Goal: Check status: Check status

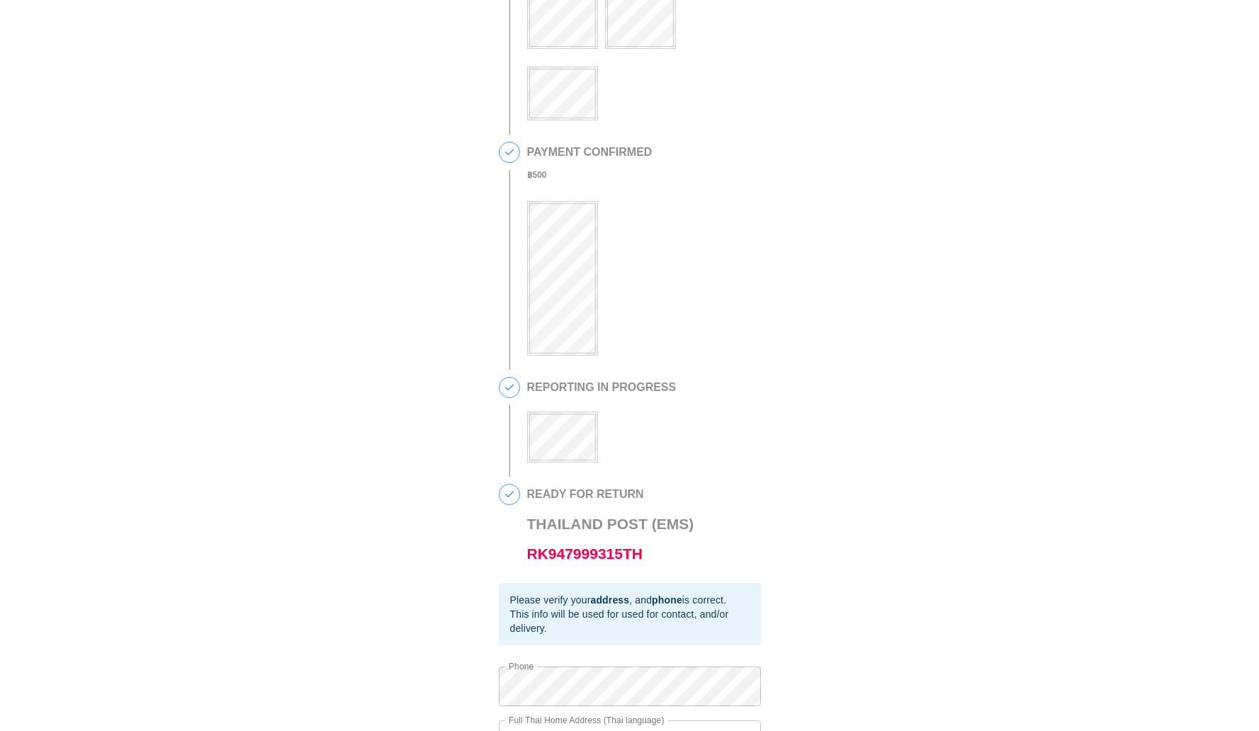
scroll to position [182, 0]
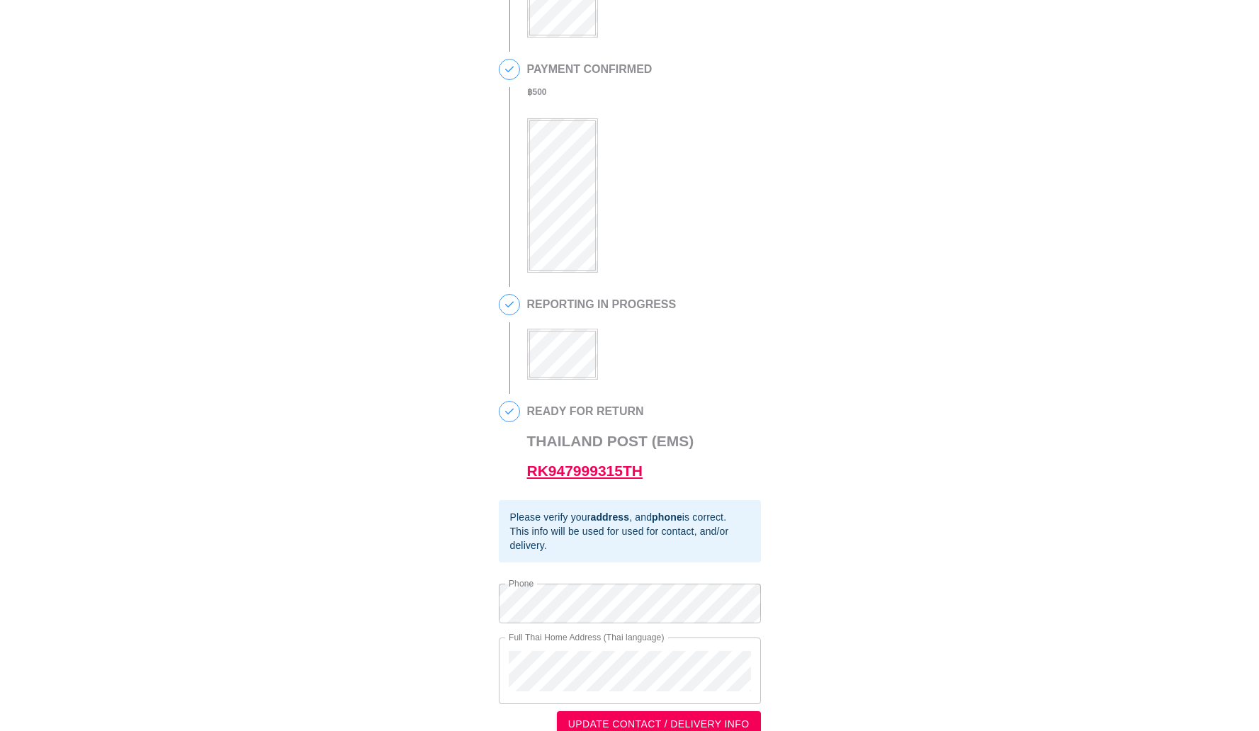
click at [618, 477] on link "RK947999315TH" at bounding box center [584, 471] width 115 height 16
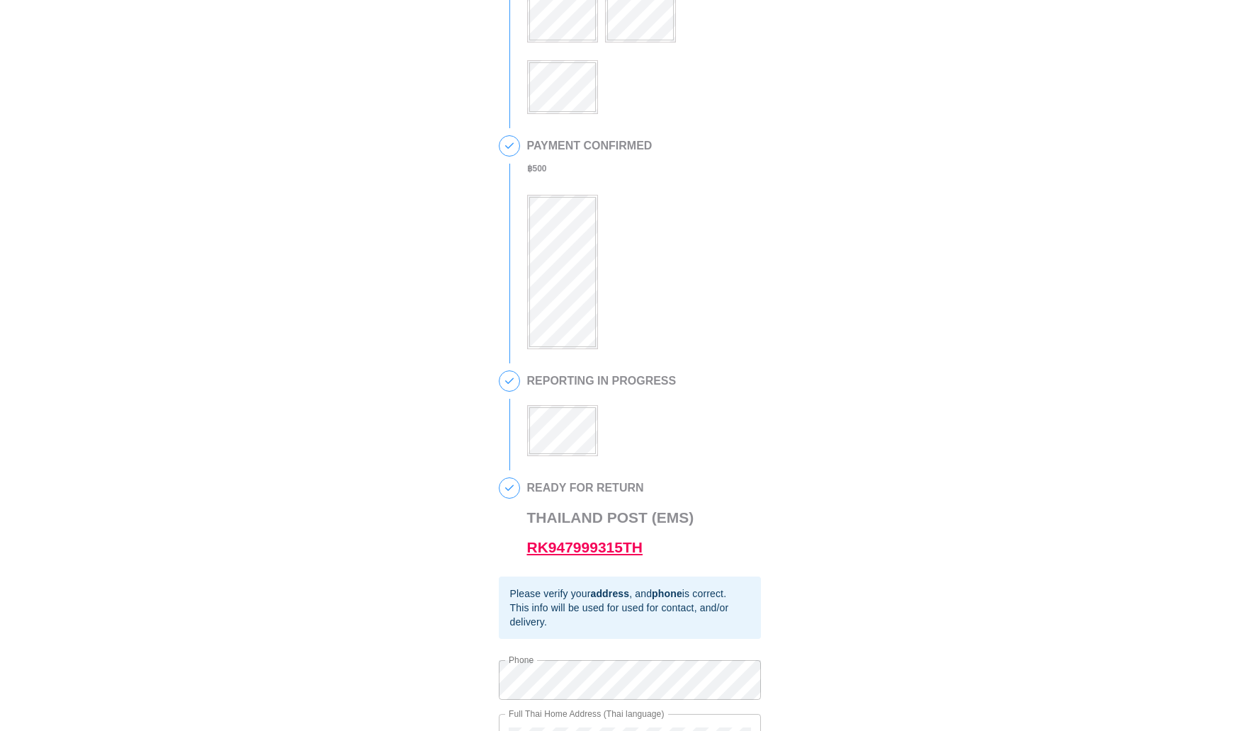
scroll to position [136, 0]
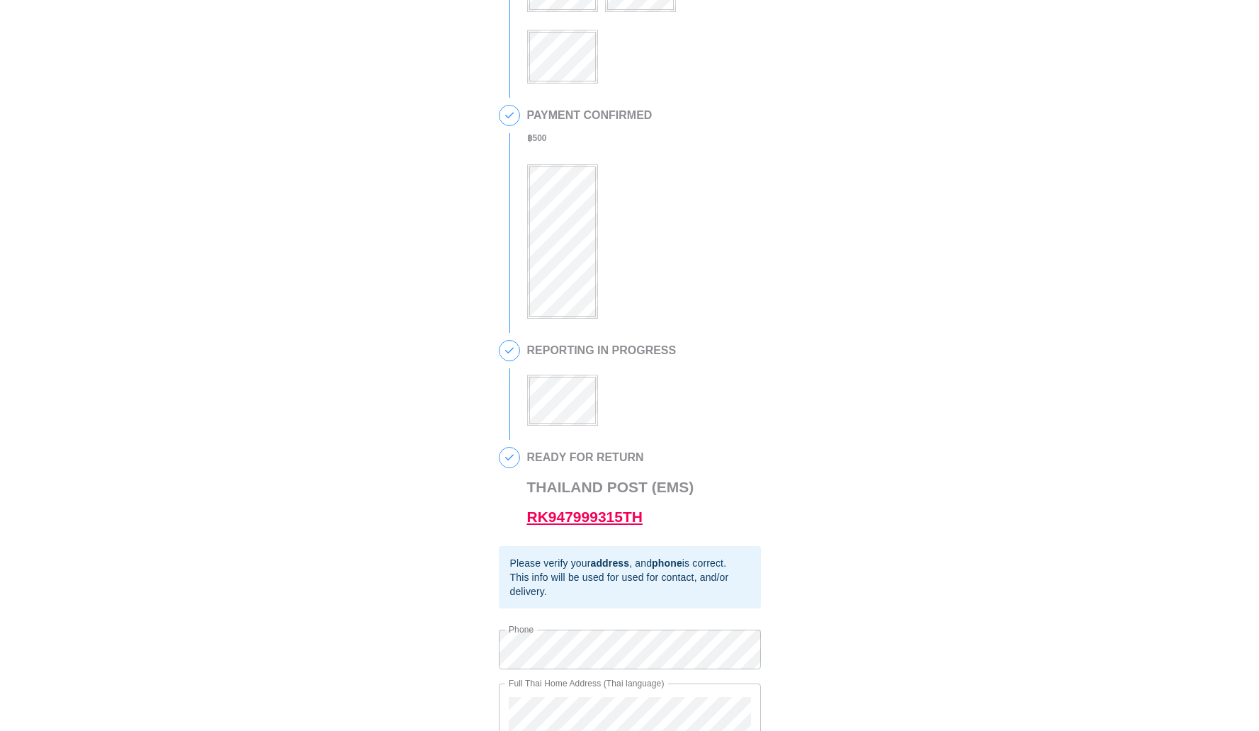
click at [620, 525] on link "RK947999315TH" at bounding box center [584, 517] width 115 height 16
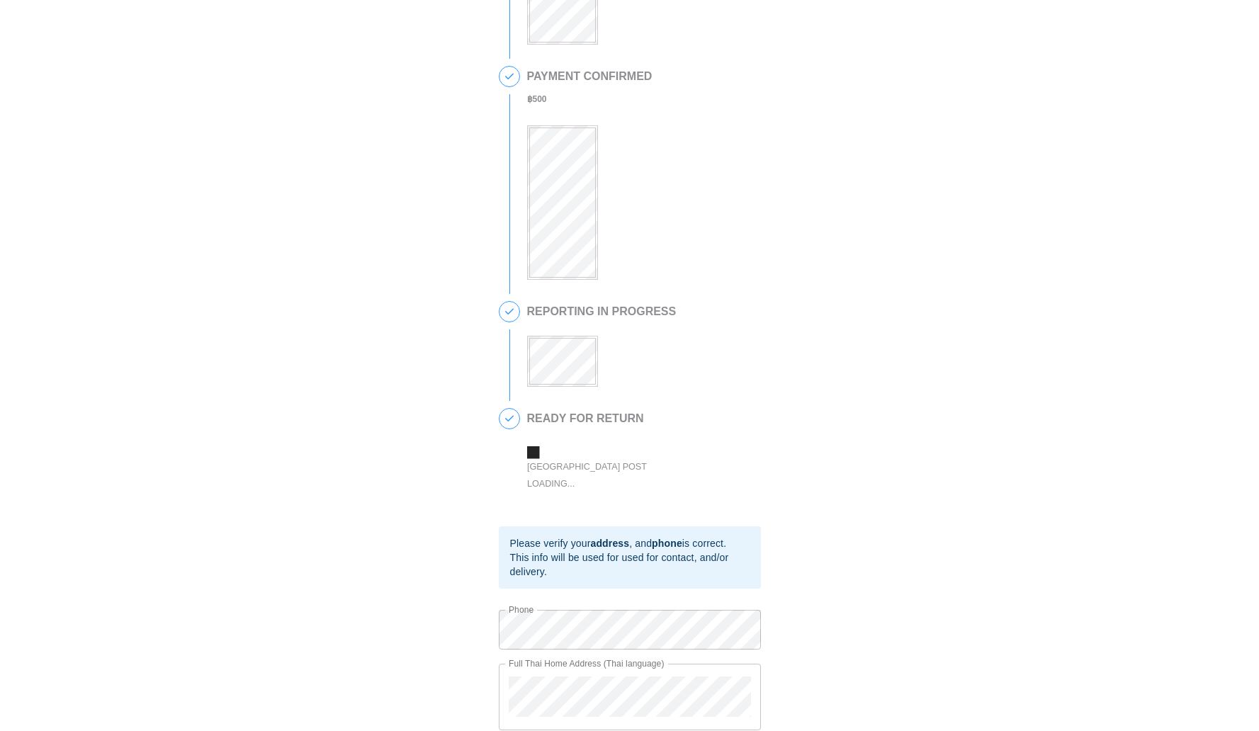
scroll to position [182, 0]
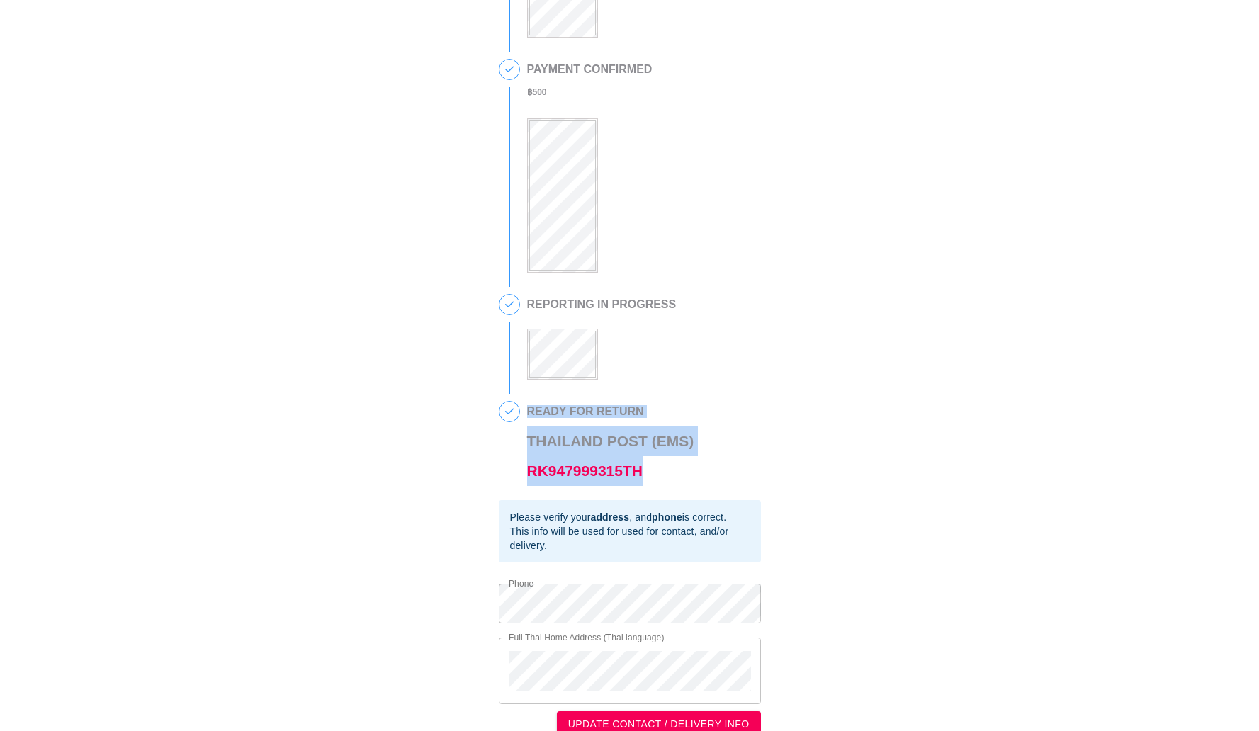
drag, startPoint x: 664, startPoint y: 472, endPoint x: 523, endPoint y: 482, distance: 140.6
click at [523, 482] on div "4 READY FOR RETURN [GEOGRAPHIC_DATA] Post (EMS) RK947999315TH" at bounding box center [630, 450] width 262 height 99
drag, startPoint x: 700, startPoint y: 465, endPoint x: 528, endPoint y: 479, distance: 173.4
click at [528, 479] on div "READY FOR RETURN [GEOGRAPHIC_DATA] Post (EMS) RK947999315TH" at bounding box center [644, 443] width 234 height 85
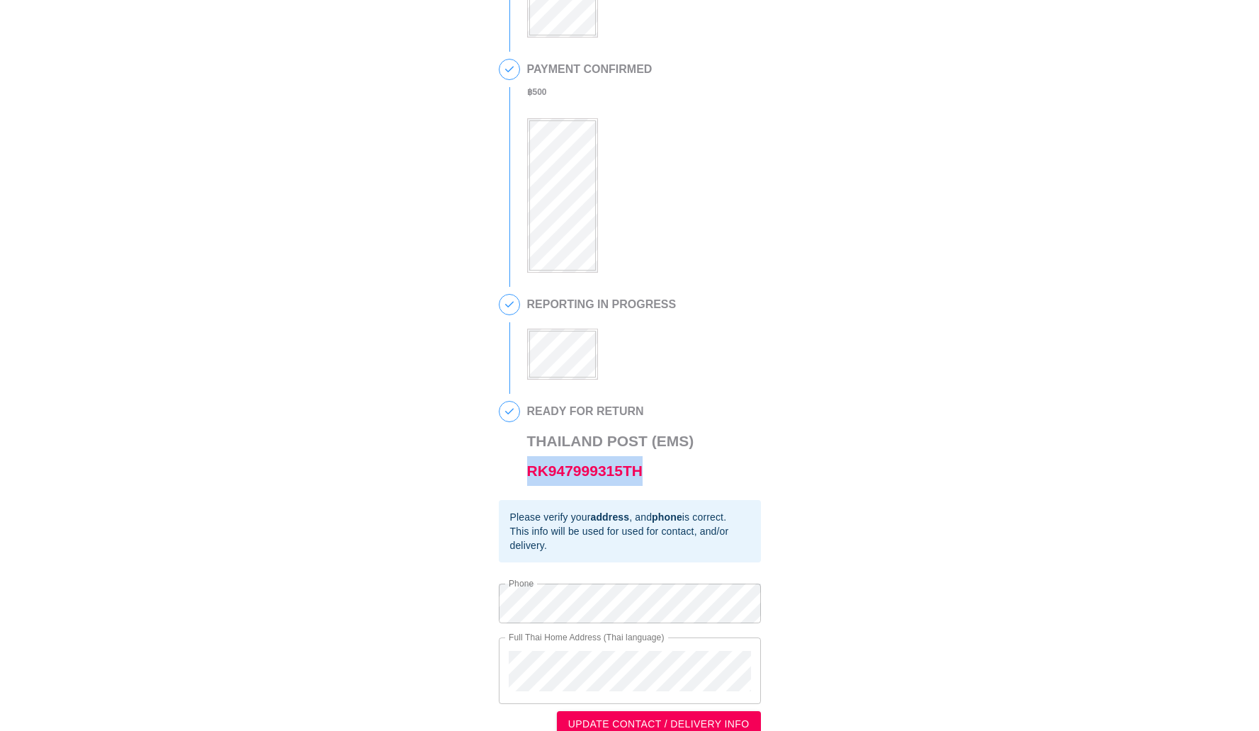
copy link "RK947999315TH"
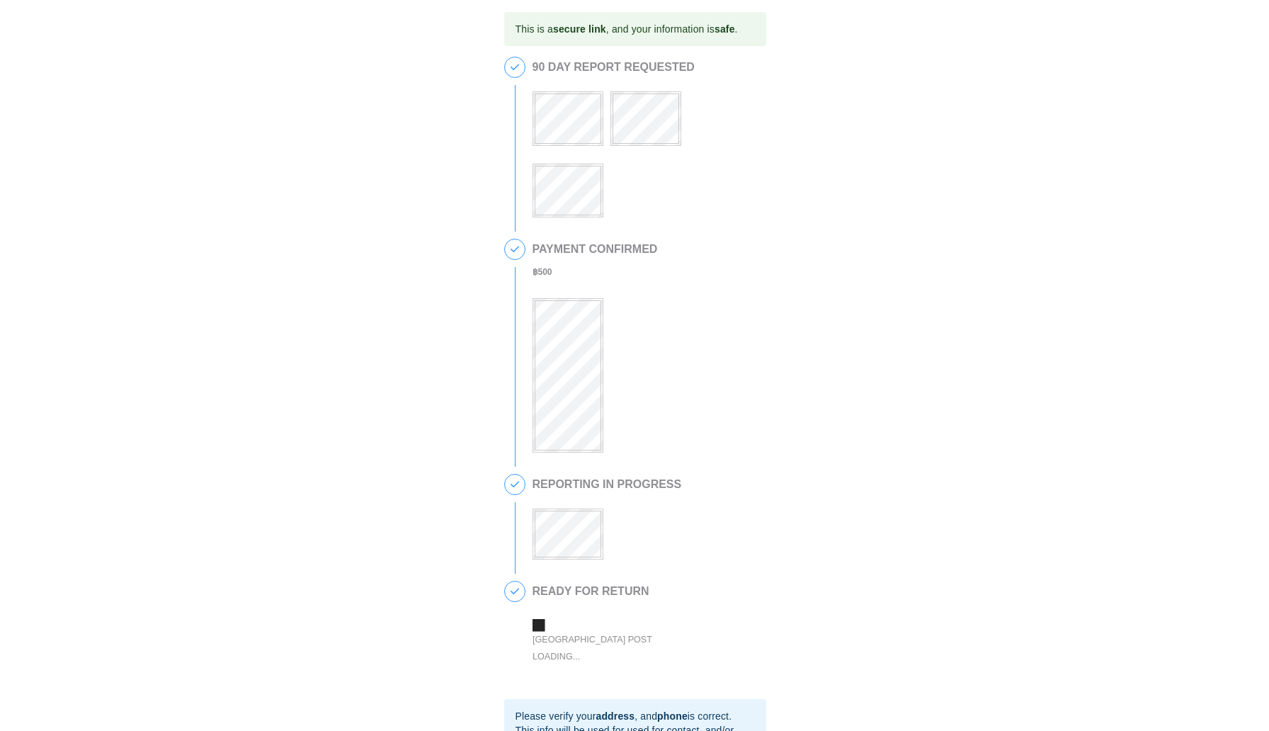
scroll to position [3, 0]
